Goal: Information Seeking & Learning: Learn about a topic

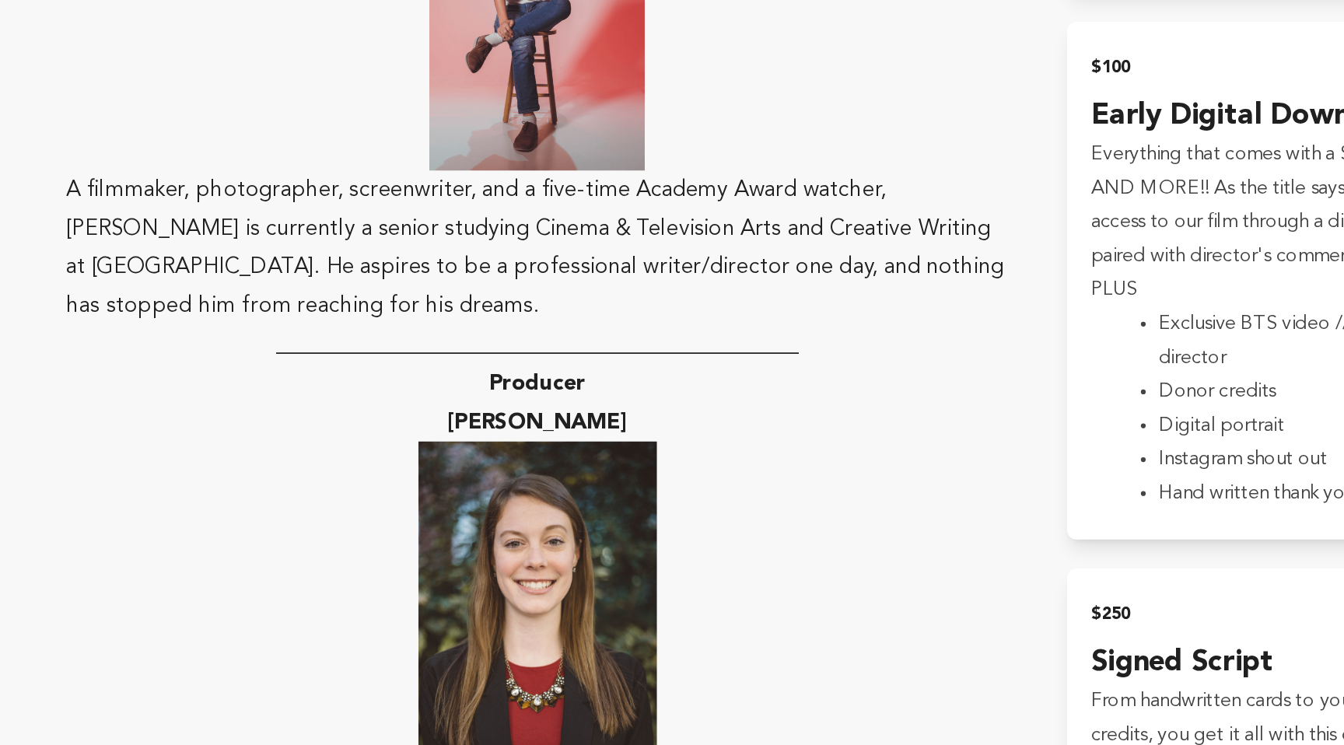
scroll to position [2131, 0]
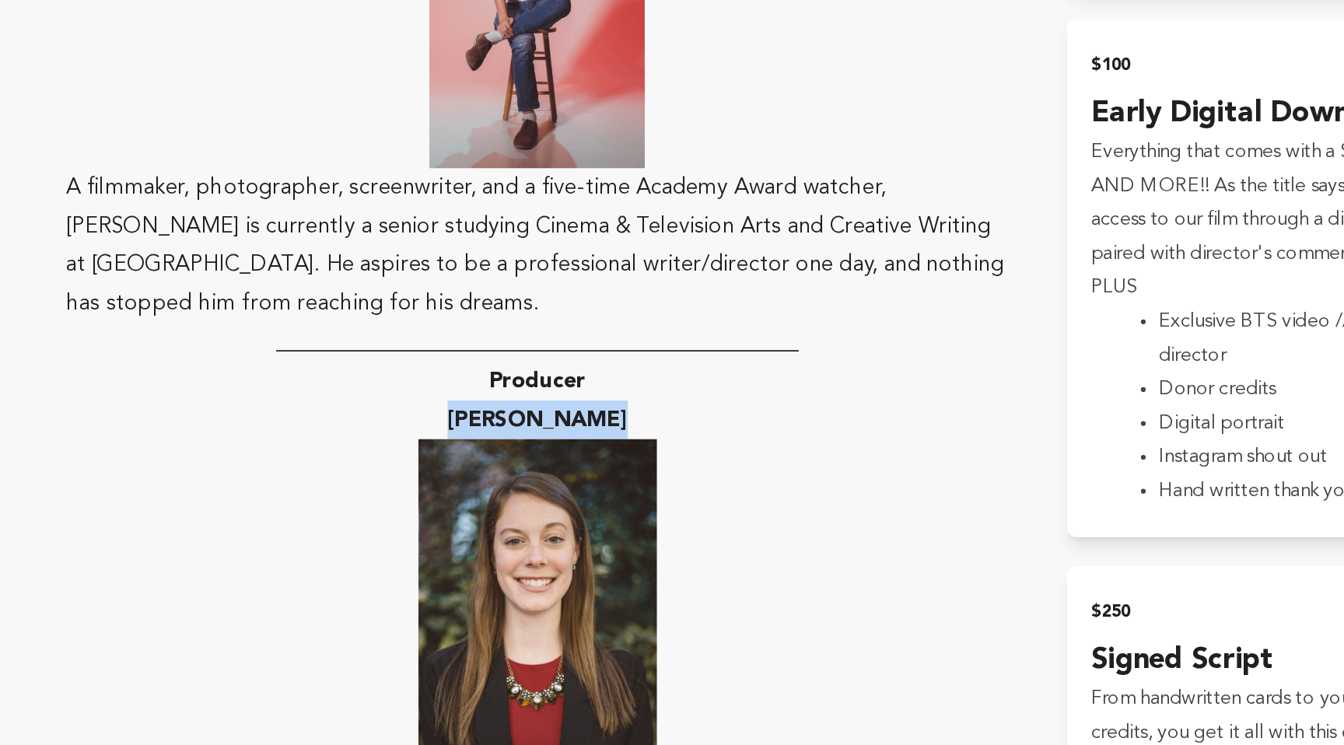
drag, startPoint x: 429, startPoint y: 506, endPoint x: 533, endPoint y: 513, distance: 103.7
click at [533, 524] on p "[PERSON_NAME]" at bounding box center [502, 536] width 606 height 25
click at [552, 529] on strong "[PERSON_NAME]" at bounding box center [502, 536] width 116 height 14
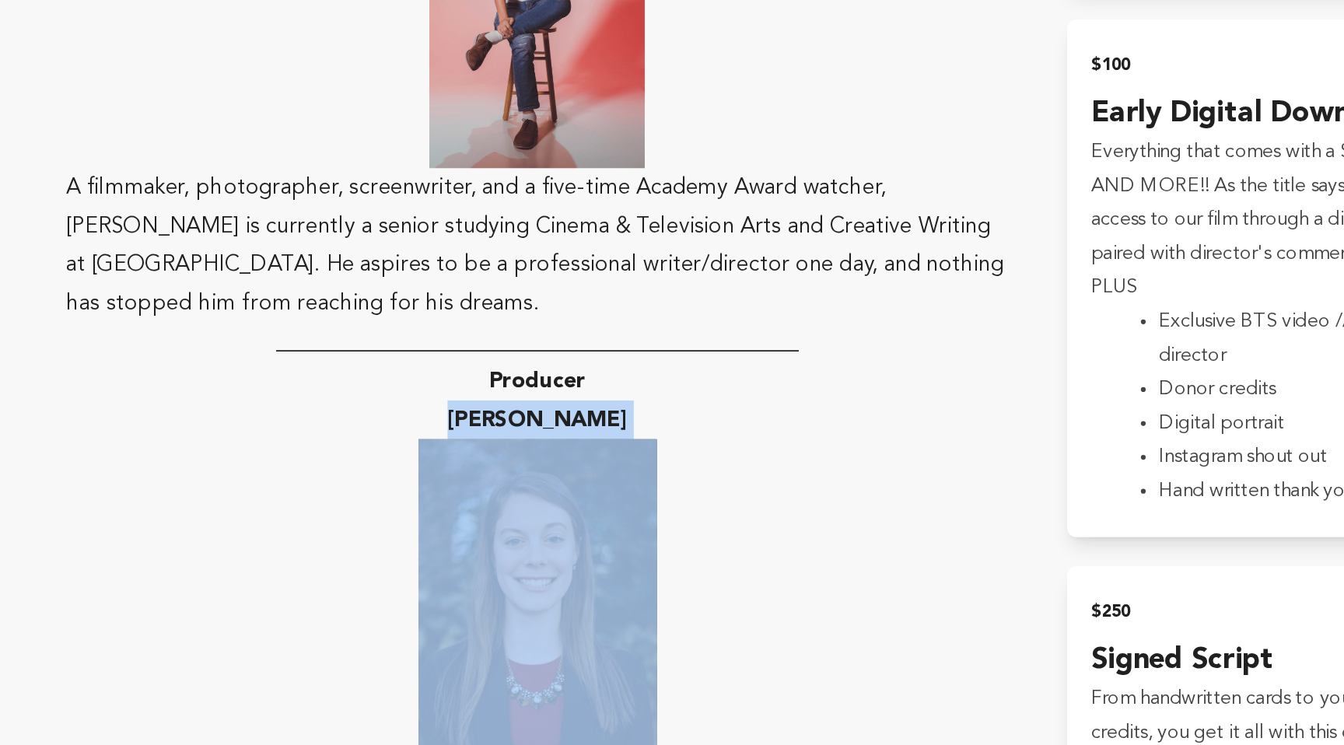
click at [552, 529] on strong "[PERSON_NAME]" at bounding box center [502, 536] width 116 height 14
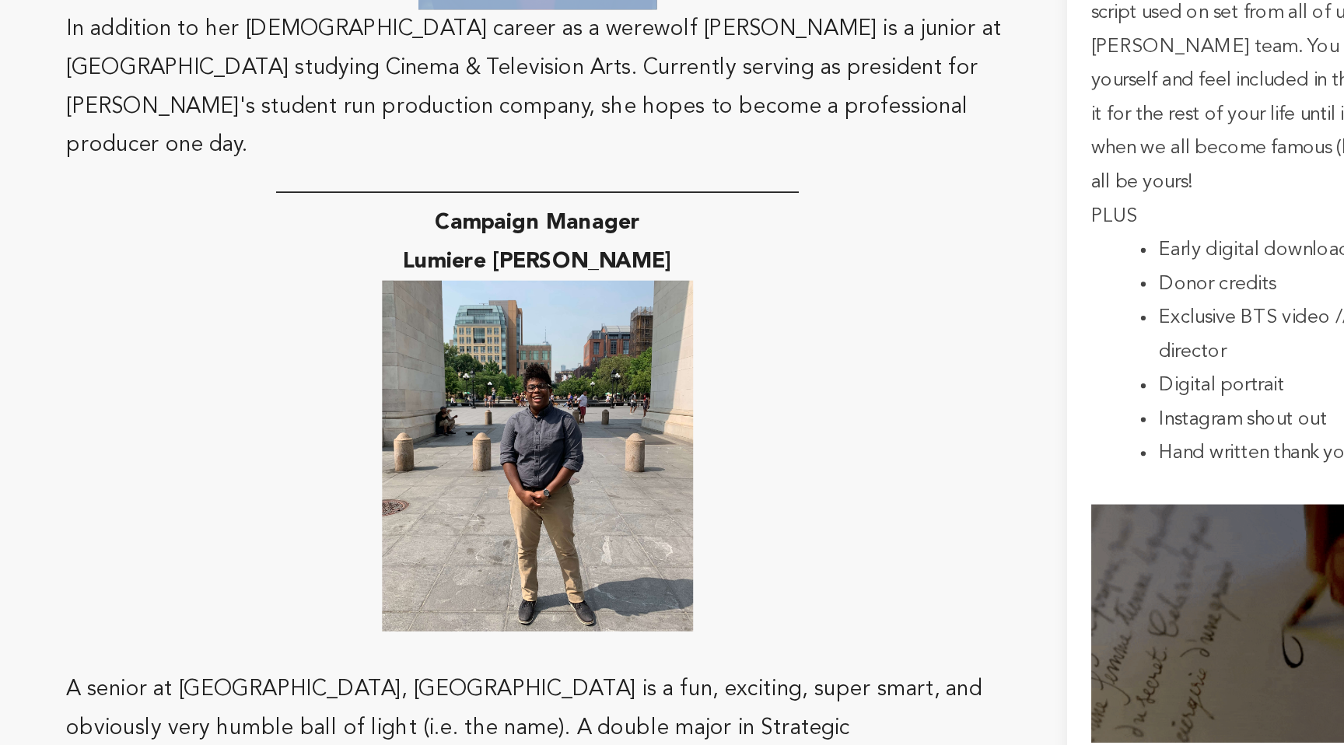
scroll to position [2669, 0]
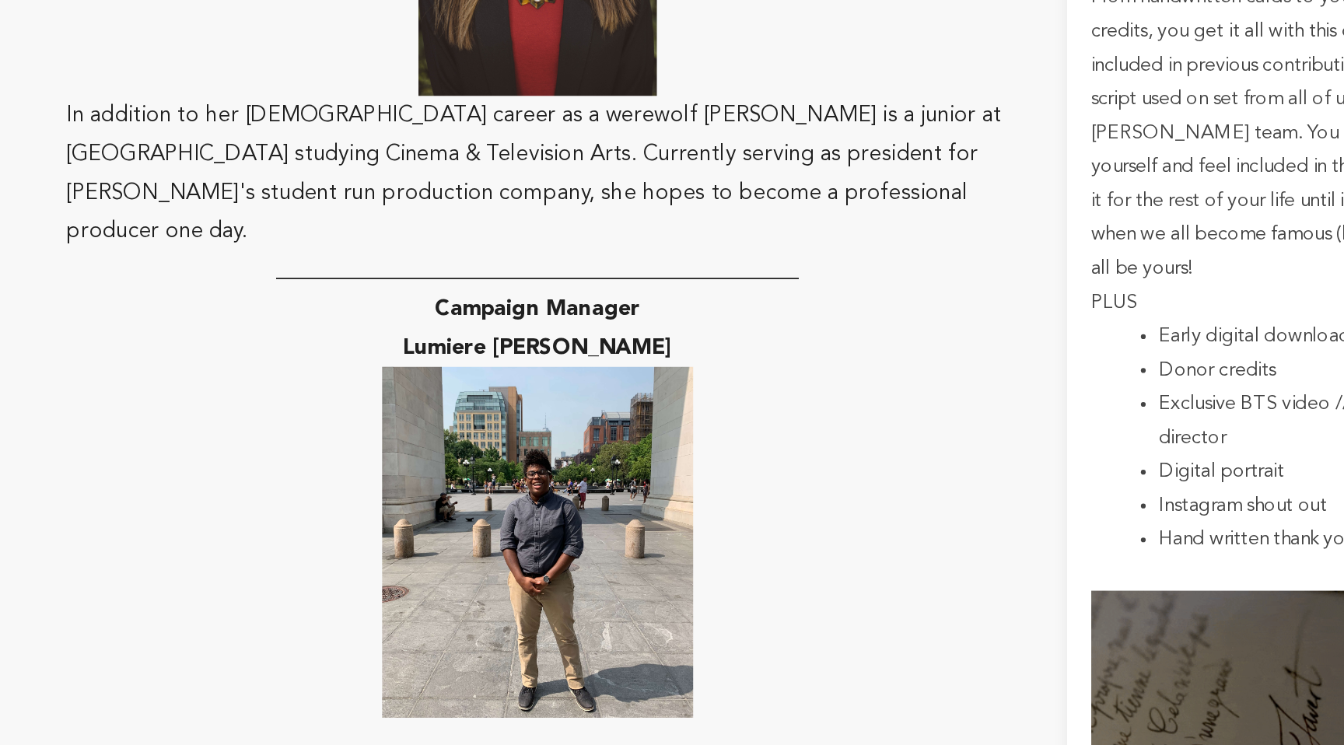
click at [455, 391] on p "Lumiere [PERSON_NAME]" at bounding box center [502, 403] width 606 height 25
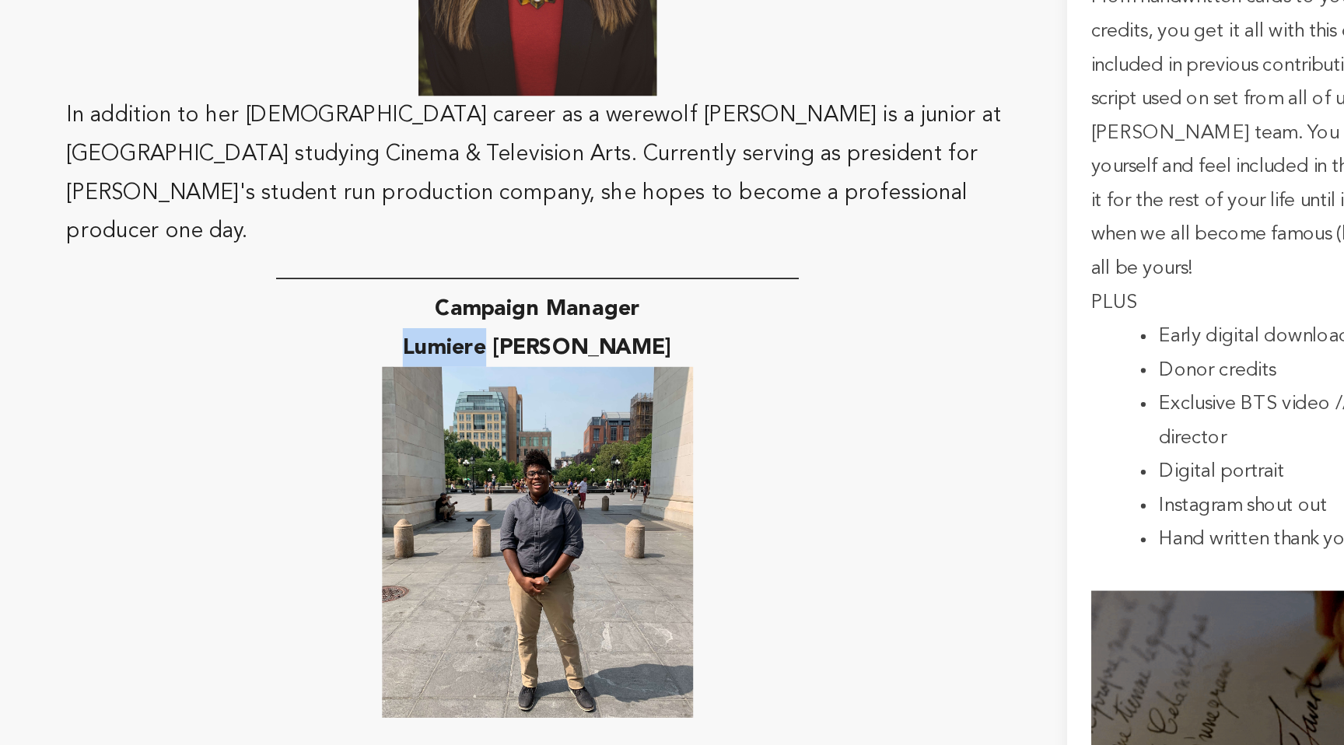
click at [455, 391] on p "Lumiere [PERSON_NAME]" at bounding box center [502, 403] width 606 height 25
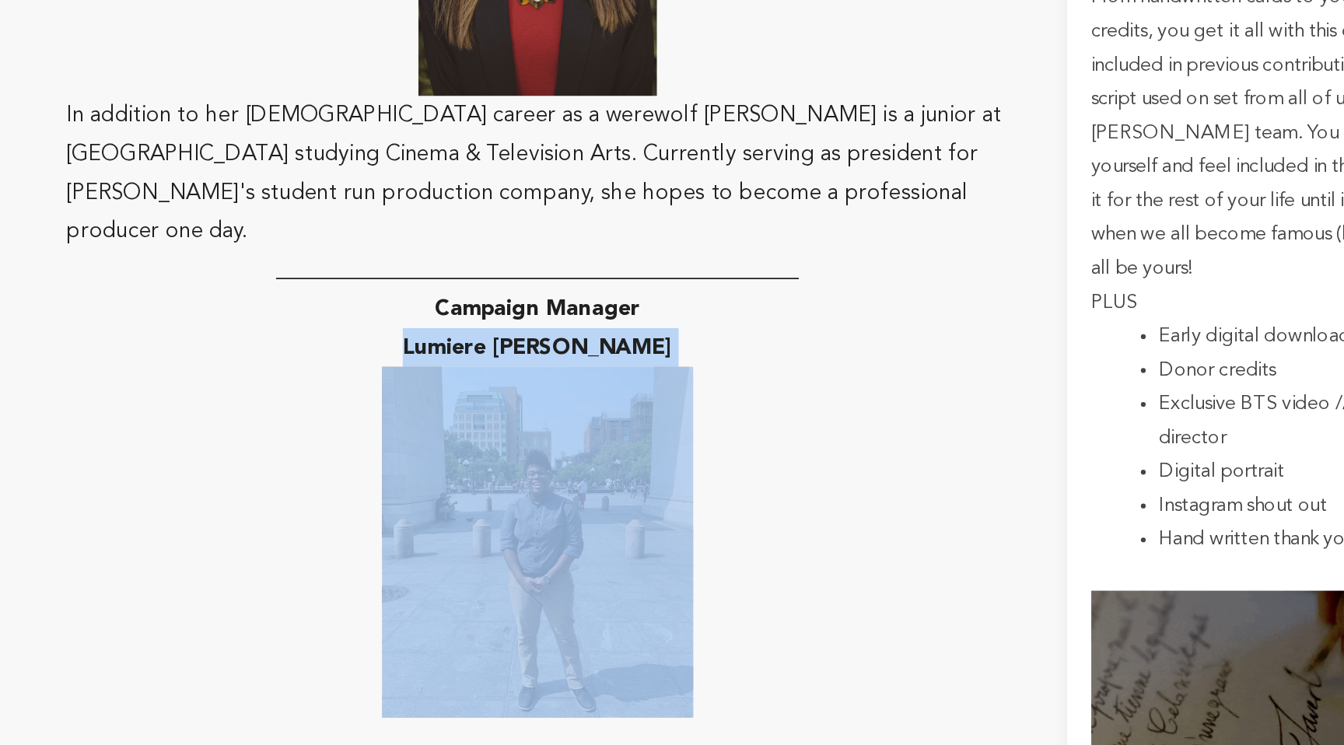
click at [455, 391] on p "Lumiere [PERSON_NAME]" at bounding box center [502, 403] width 606 height 25
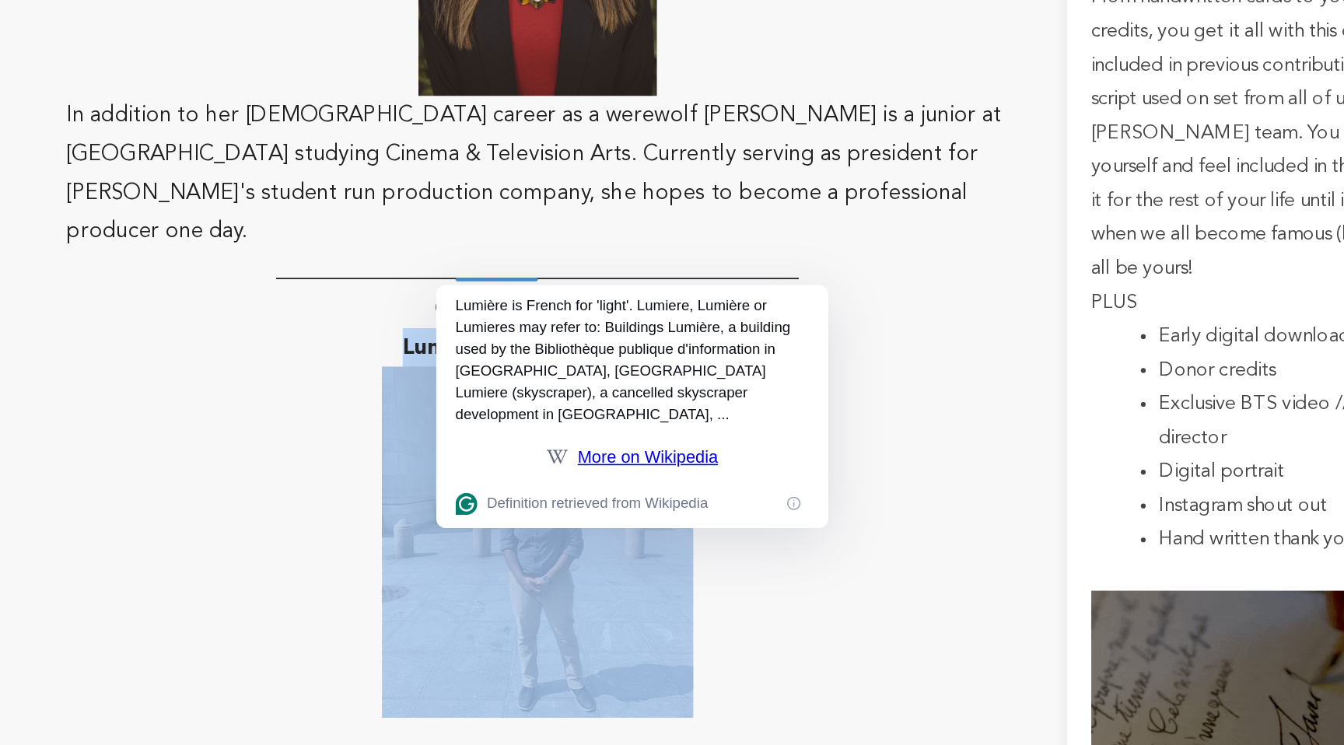
click at [362, 391] on p "Lumiere [PERSON_NAME]" at bounding box center [502, 403] width 606 height 25
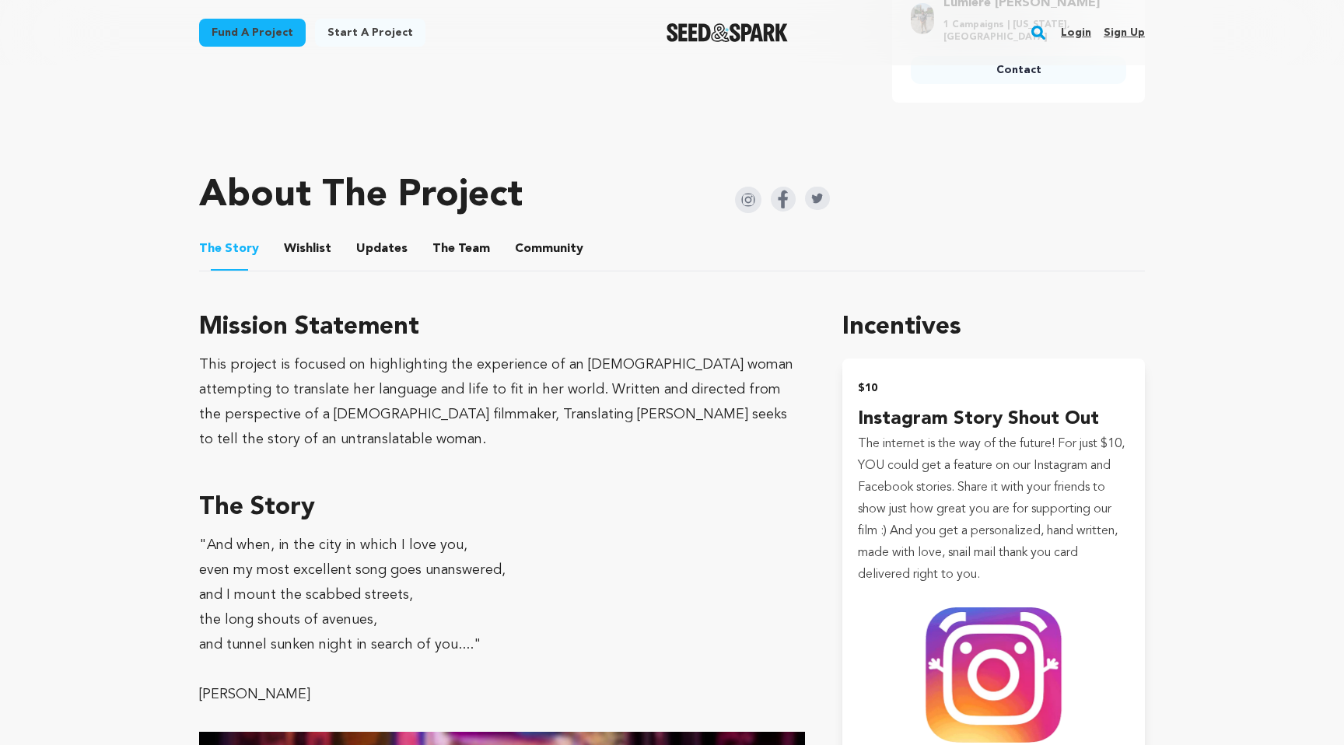
scroll to position [657, 0]
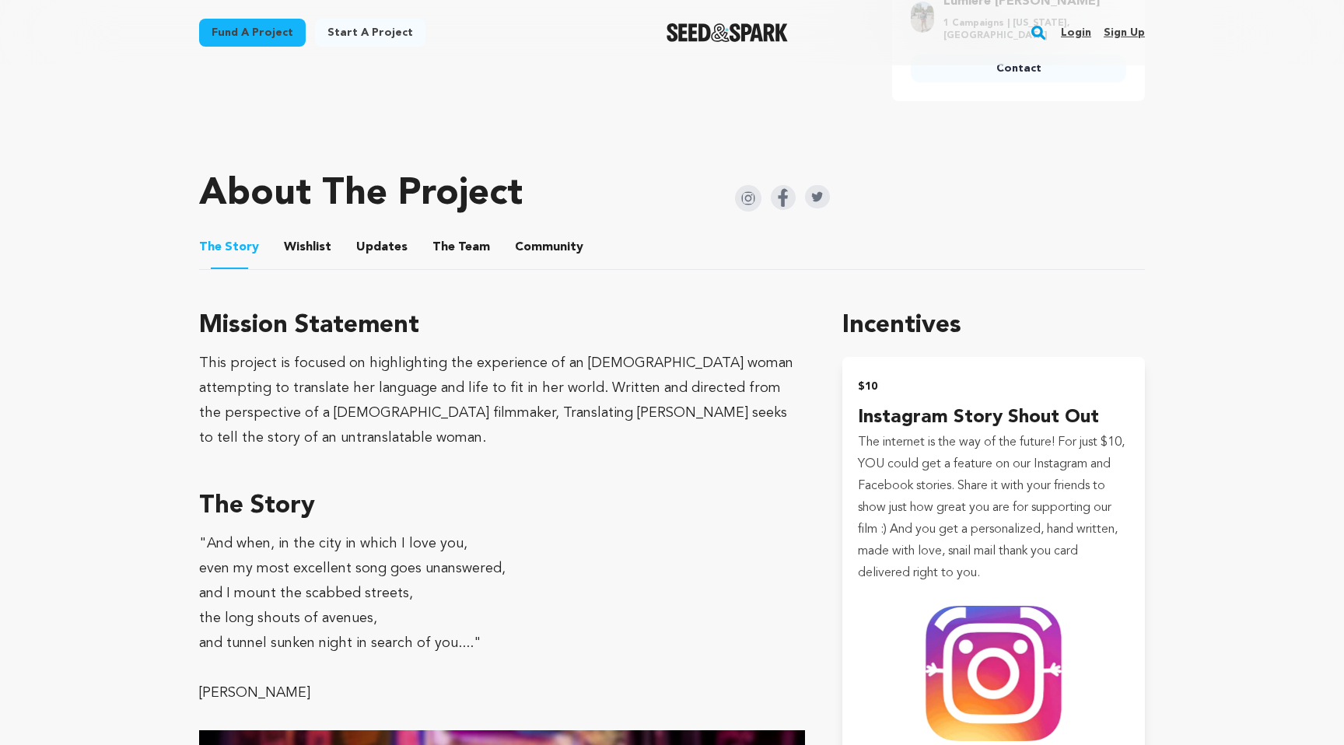
click at [313, 243] on button "Wishlist" at bounding box center [307, 250] width 37 height 37
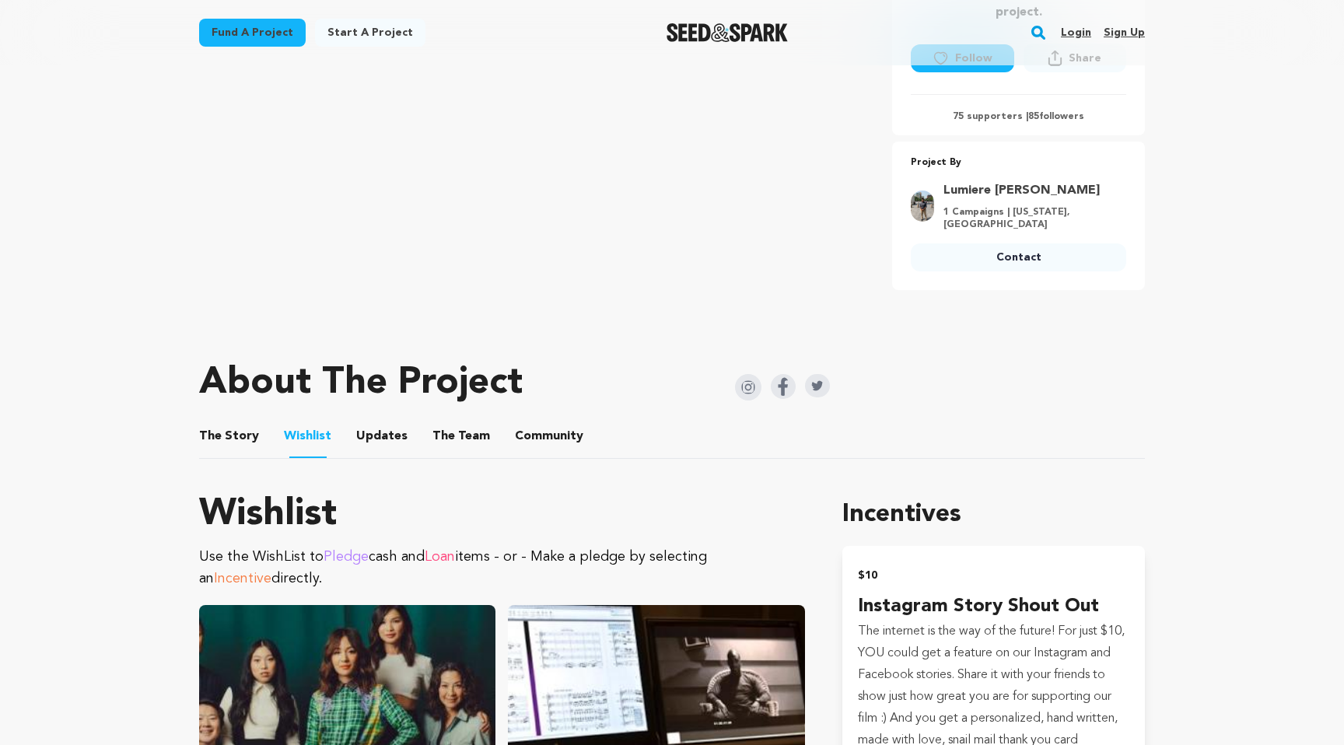
scroll to position [527, 0]
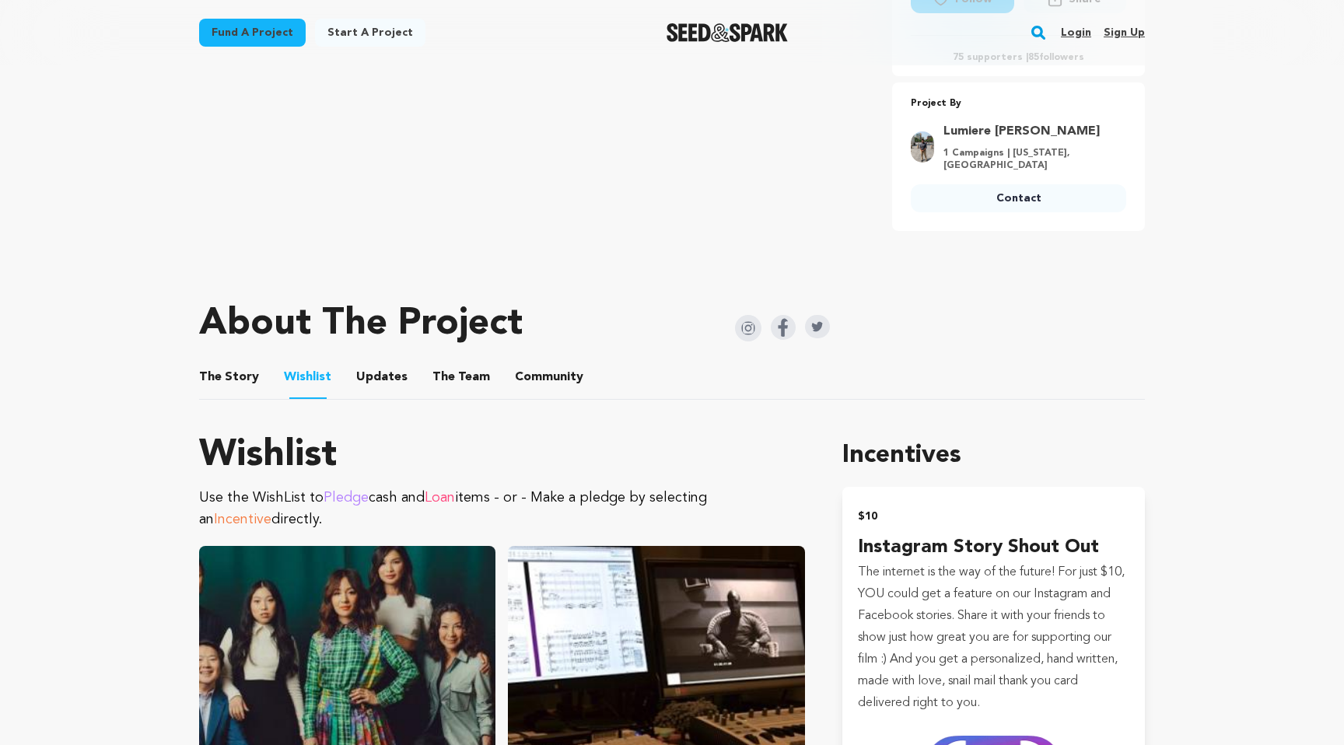
click at [374, 381] on button "Updates" at bounding box center [381, 380] width 37 height 37
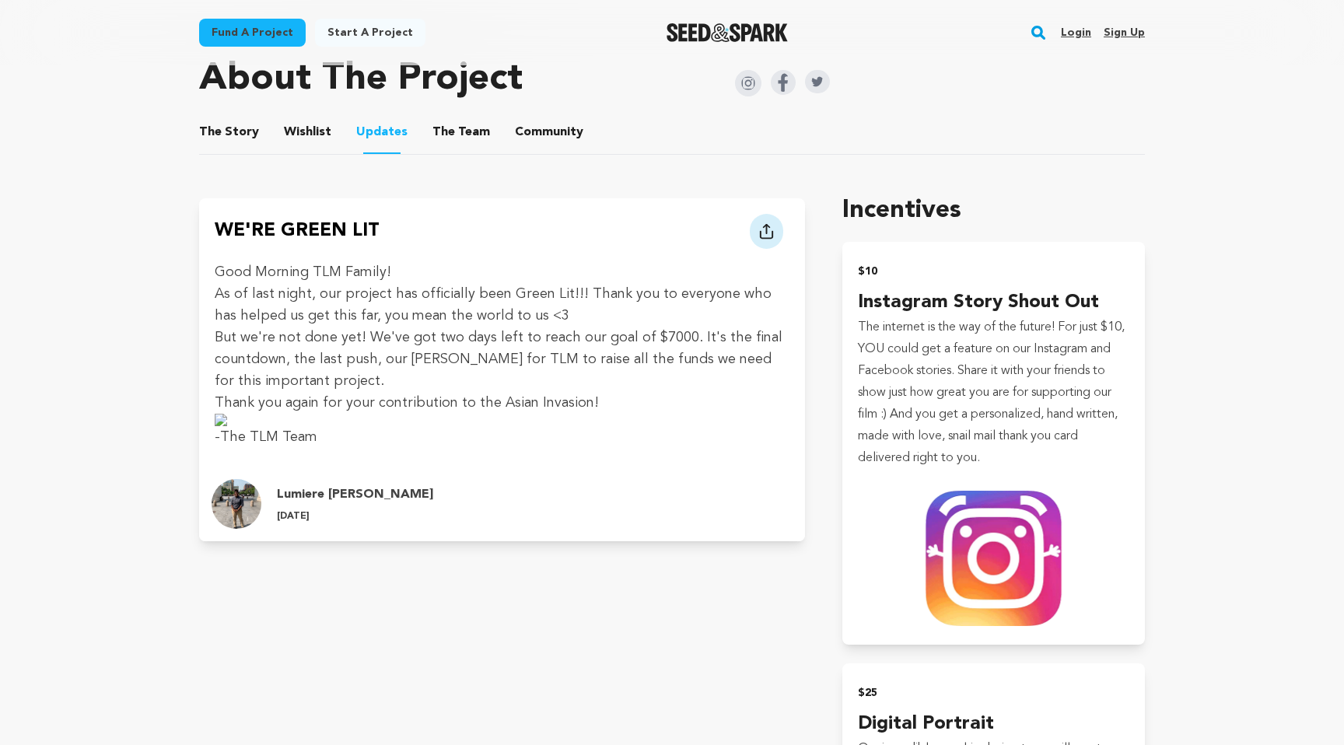
scroll to position [776, 0]
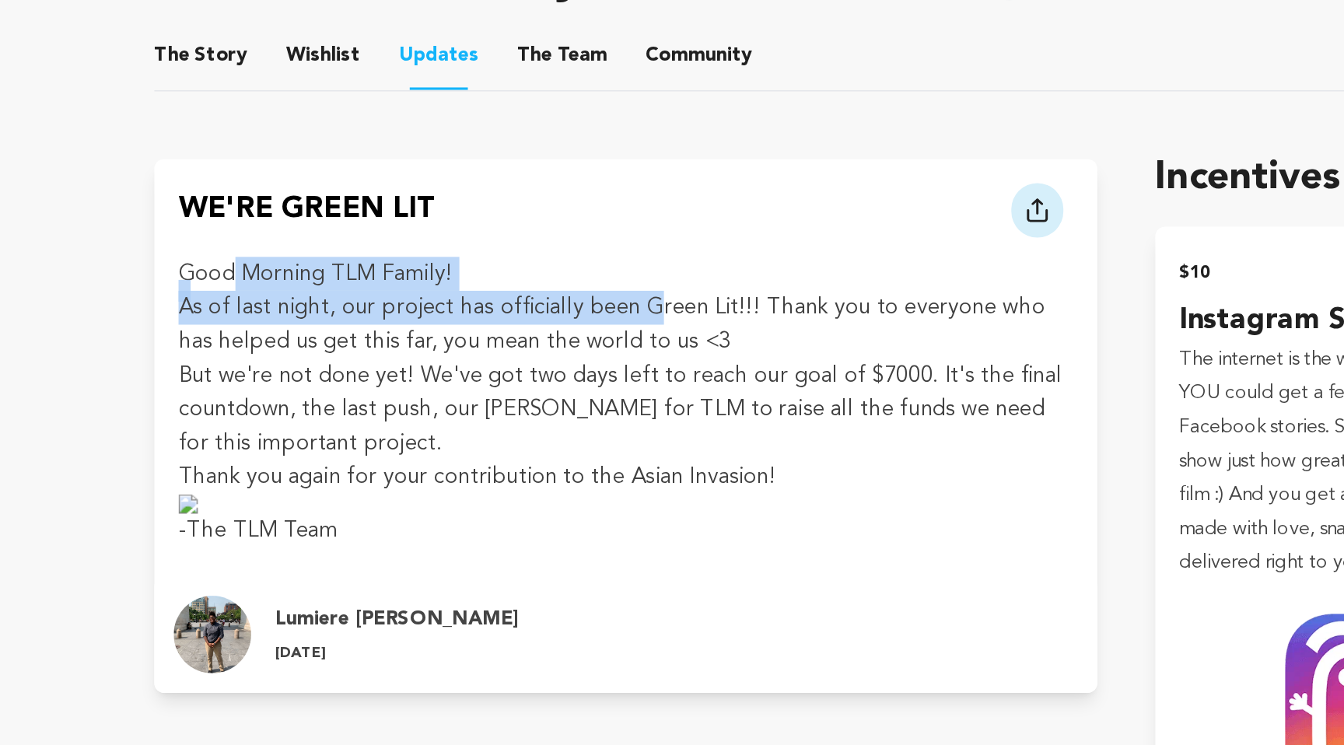
drag, startPoint x: 251, startPoint y: 278, endPoint x: 510, endPoint y: 288, distance: 258.4
click at [515, 289] on div "Good Morning TLM Family! As of last night, our project has officially been Gree…" at bounding box center [502, 351] width 575 height 187
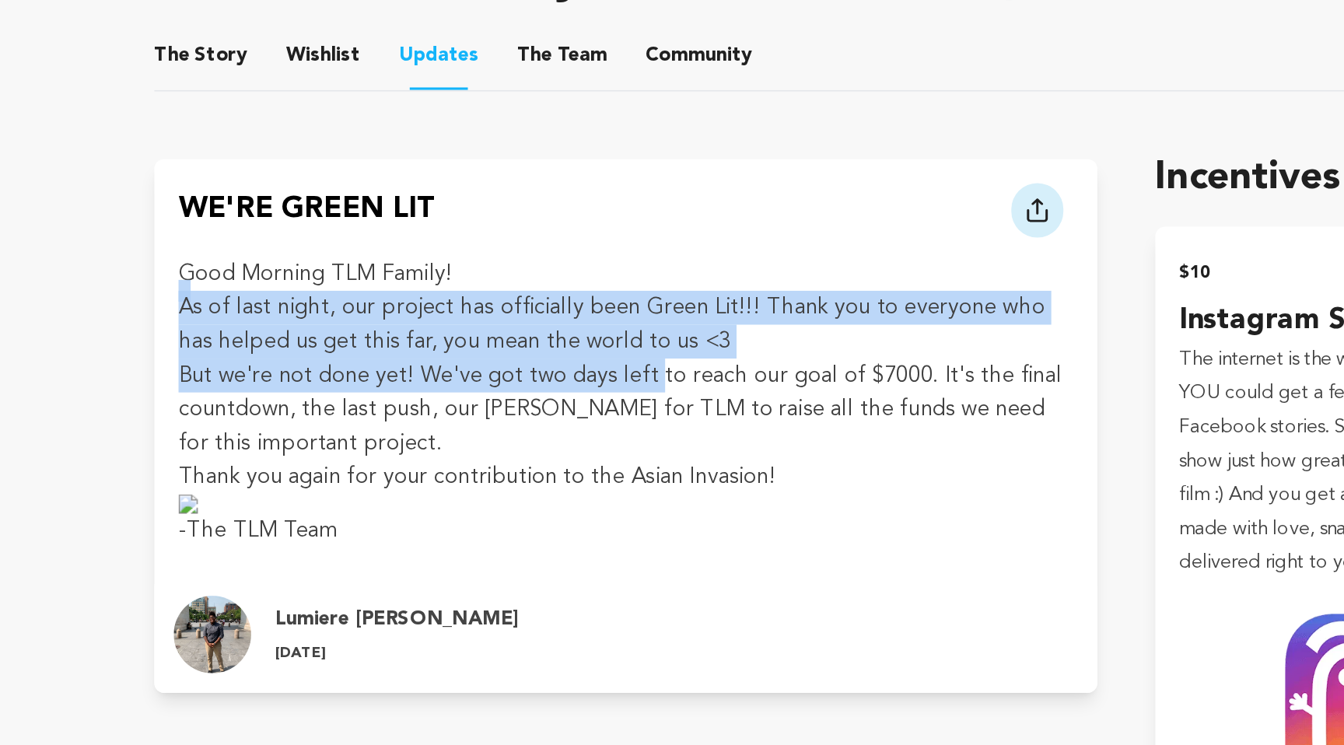
drag, startPoint x: 608, startPoint y: 277, endPoint x: 513, endPoint y: 345, distance: 116.6
click at [516, 344] on div "Good Morning TLM Family! As of last night, our project has officially been Gree…" at bounding box center [502, 351] width 575 height 187
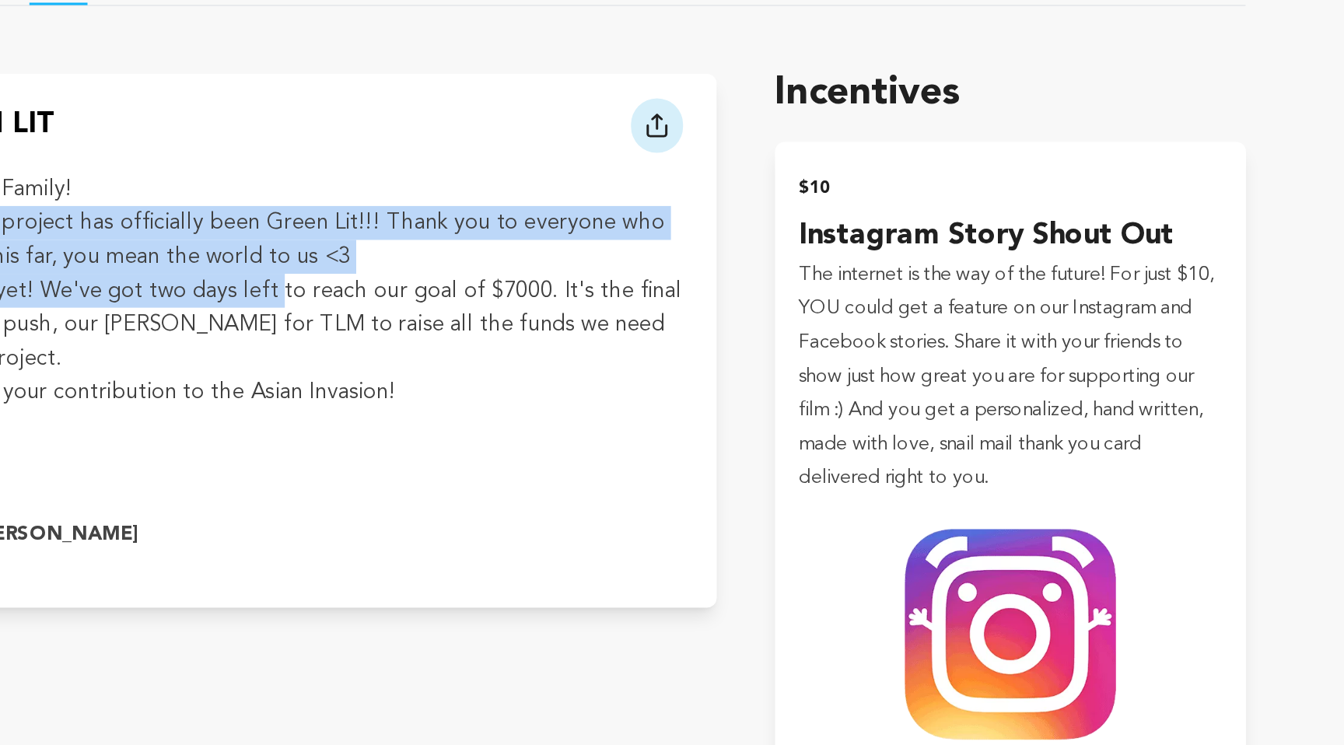
scroll to position [663, 0]
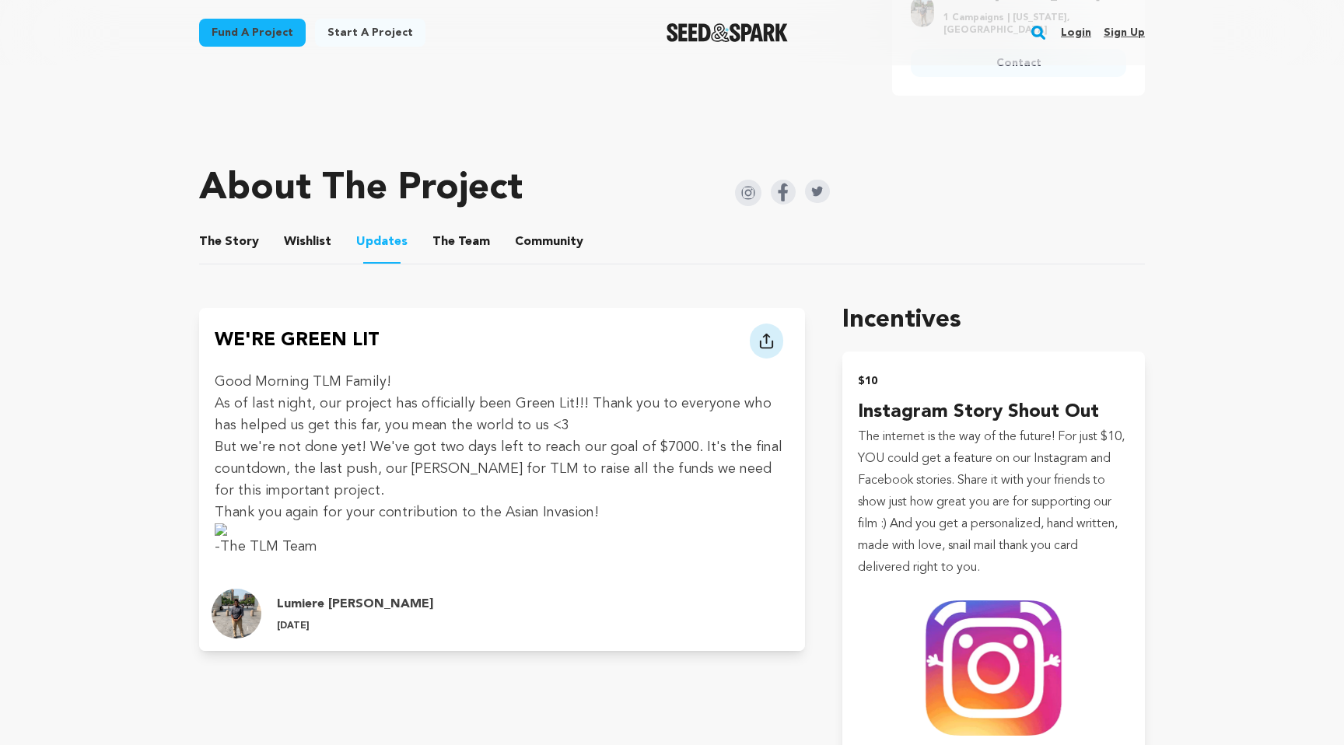
click at [433, 254] on li "The Team The Team" at bounding box center [462, 242] width 58 height 44
click at [443, 235] on button "The Team" at bounding box center [461, 244] width 37 height 37
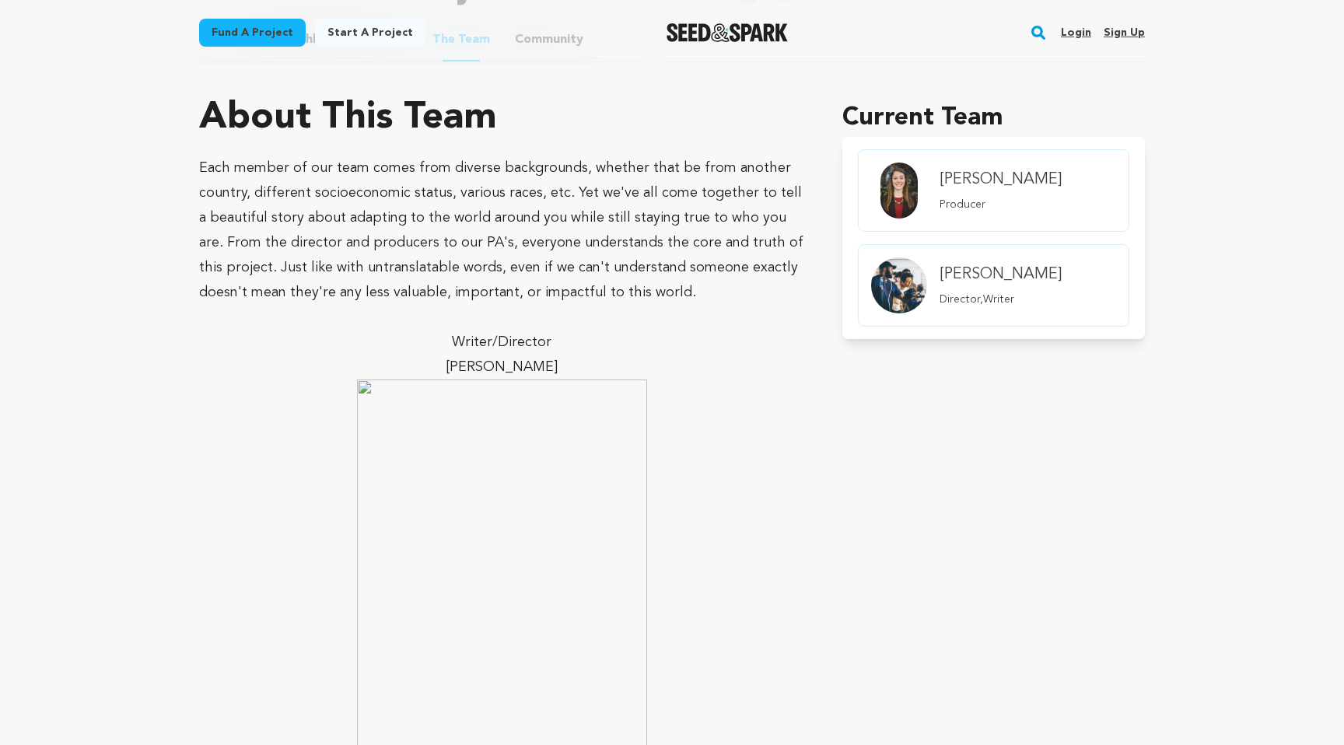
scroll to position [863, 0]
click at [899, 270] on img "member.name Profile" at bounding box center [899, 287] width 56 height 56
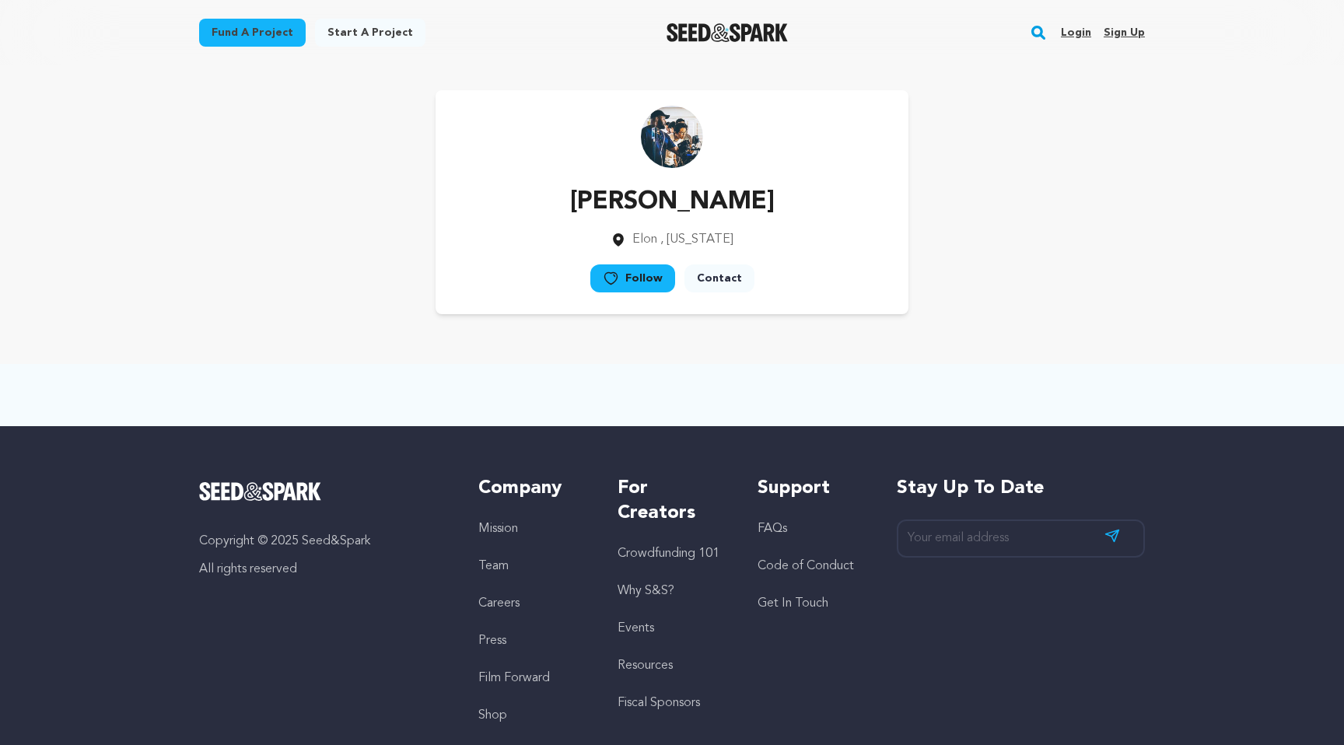
click at [672, 138] on img at bounding box center [672, 137] width 62 height 62
click at [656, 200] on p "[PERSON_NAME]" at bounding box center [672, 202] width 205 height 37
